Goal: Entertainment & Leisure: Consume media (video, audio)

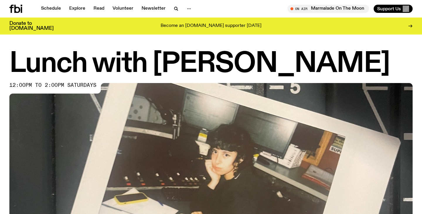
scroll to position [241, 0]
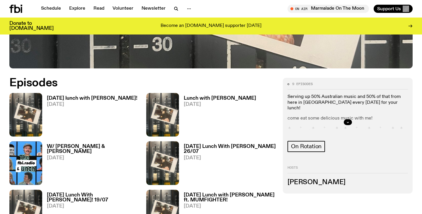
click at [228, 147] on h3 "[DATE] Lunch With [PERSON_NAME] 26/07" at bounding box center [230, 149] width 92 height 10
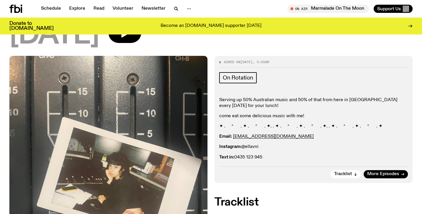
scroll to position [72, 0]
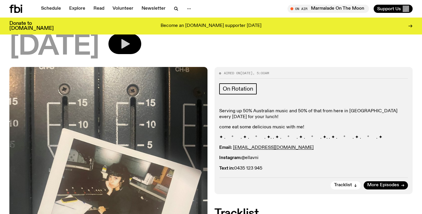
click at [130, 45] on icon "button" at bounding box center [125, 44] width 8 height 10
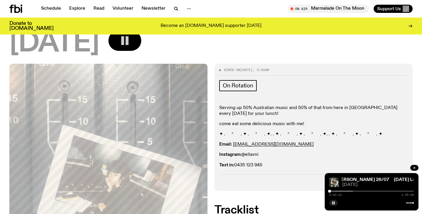
scroll to position [67, 0]
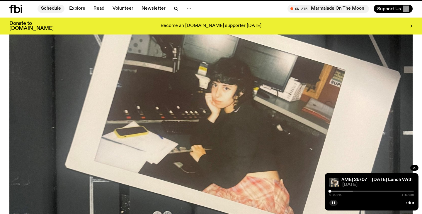
scroll to position [241, 0]
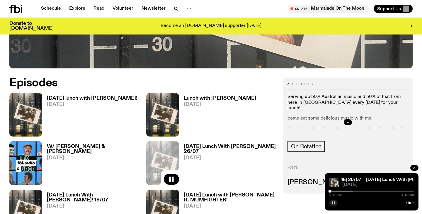
click at [333, 203] on icon "button" at bounding box center [333, 203] width 4 height 4
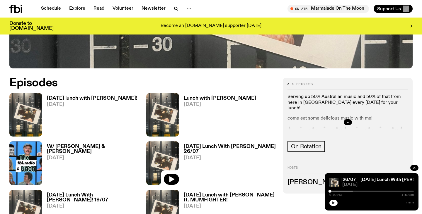
click at [81, 148] on h3 "W/ [PERSON_NAME] & [PERSON_NAME]" at bounding box center [93, 149] width 92 height 10
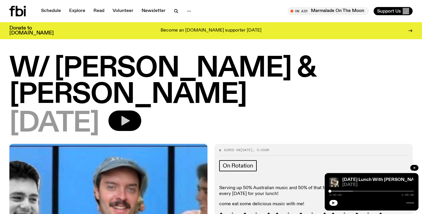
click at [131, 126] on icon "button" at bounding box center [125, 121] width 12 height 12
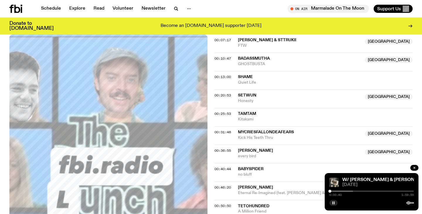
scroll to position [273, 0]
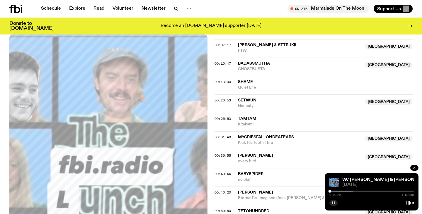
click at [331, 191] on div at bounding box center [329, 191] width 3 height 3
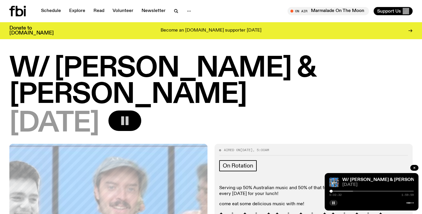
scroll to position [0, 0]
click at [333, 191] on div at bounding box center [311, 191] width 84 height 1
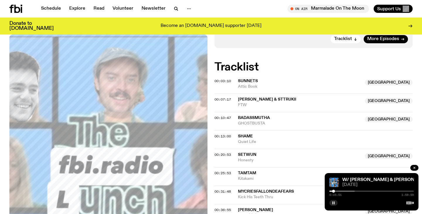
scroll to position [201, 0]
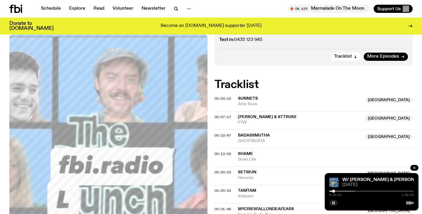
click at [335, 192] on div at bounding box center [312, 191] width 84 height 1
click at [333, 191] on div at bounding box center [293, 191] width 84 height 1
click at [334, 192] on div at bounding box center [334, 191] width 3 height 3
click at [337, 190] on div "0:07:10 1:59:59" at bounding box center [371, 193] width 84 height 7
click at [337, 190] on div "0:07:11 1:59:59" at bounding box center [371, 193] width 84 height 7
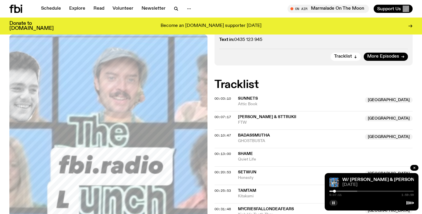
click at [338, 191] on div "0:07:11 1:59:59" at bounding box center [371, 193] width 84 height 7
click at [338, 191] on div at bounding box center [315, 191] width 84 height 1
click at [341, 190] on div "0:12:06 1:59:59" at bounding box center [371, 193] width 84 height 7
click at [339, 191] on div at bounding box center [338, 191] width 3 height 3
click at [340, 191] on div at bounding box center [340, 191] width 3 height 3
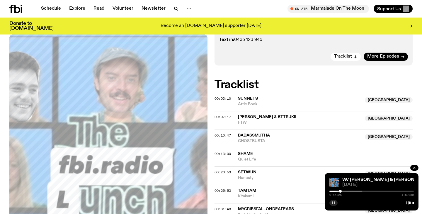
click at [343, 191] on div "0:15:25 1:59:59" at bounding box center [371, 193] width 84 height 7
click at [341, 191] on div at bounding box center [341, 191] width 3 height 3
click at [342, 191] on div at bounding box center [342, 191] width 3 height 3
click at [345, 191] on div at bounding box center [323, 191] width 84 height 1
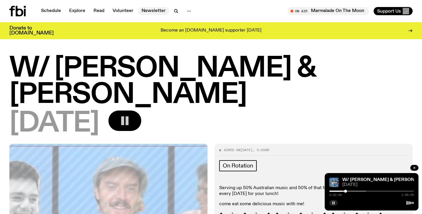
scroll to position [0, 0]
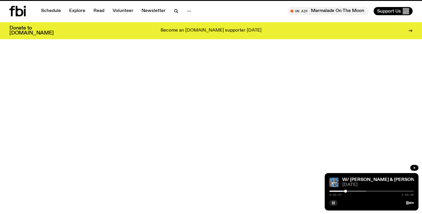
scroll to position [241, 0]
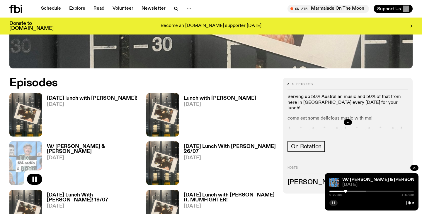
click at [203, 98] on h3 "Lunch with [PERSON_NAME]" at bounding box center [220, 98] width 72 height 5
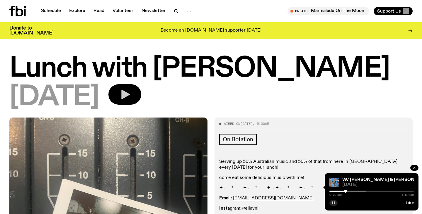
click at [141, 100] on button "button" at bounding box center [124, 94] width 33 height 20
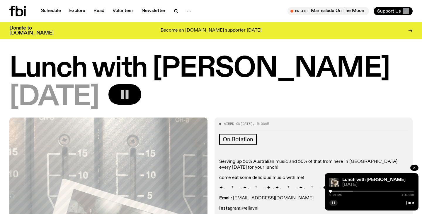
click at [141, 100] on button "button" at bounding box center [124, 94] width 33 height 20
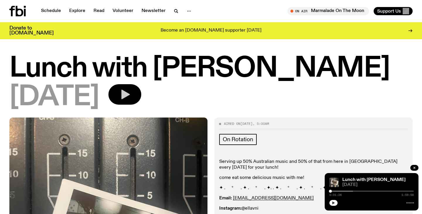
click at [141, 100] on button "button" at bounding box center [124, 94] width 33 height 20
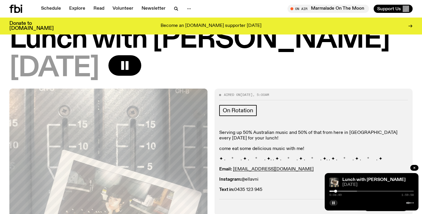
scroll to position [30, 0]
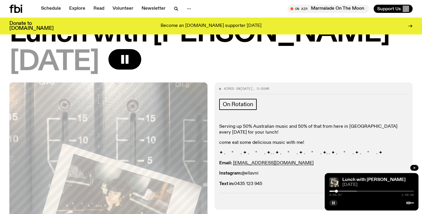
click at [338, 192] on div at bounding box center [315, 191] width 84 height 1
click at [345, 191] on div at bounding box center [320, 191] width 84 height 1
click at [348, 191] on div at bounding box center [347, 191] width 3 height 3
click at [349, 192] on div at bounding box center [348, 191] width 3 height 3
click at [350, 192] on div at bounding box center [348, 191] width 3 height 3
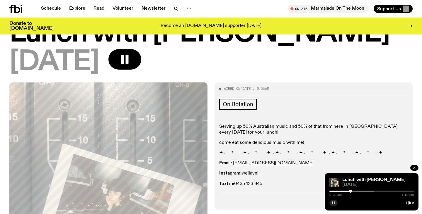
click at [351, 192] on div at bounding box center [350, 191] width 3 height 3
